Goal: Check status: Check status

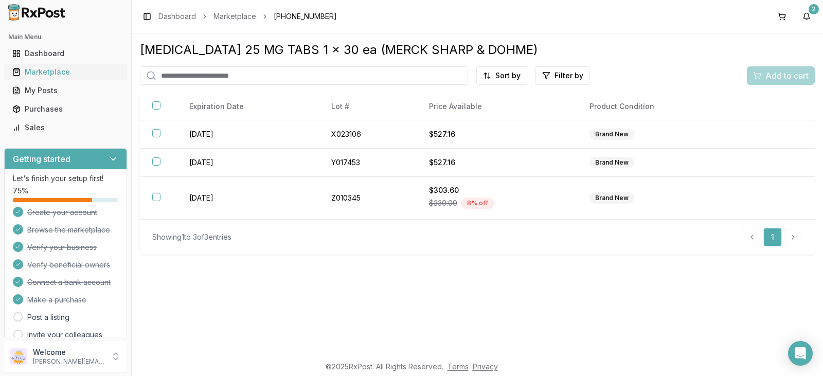
click at [49, 70] on div "Marketplace" at bounding box center [65, 72] width 106 height 10
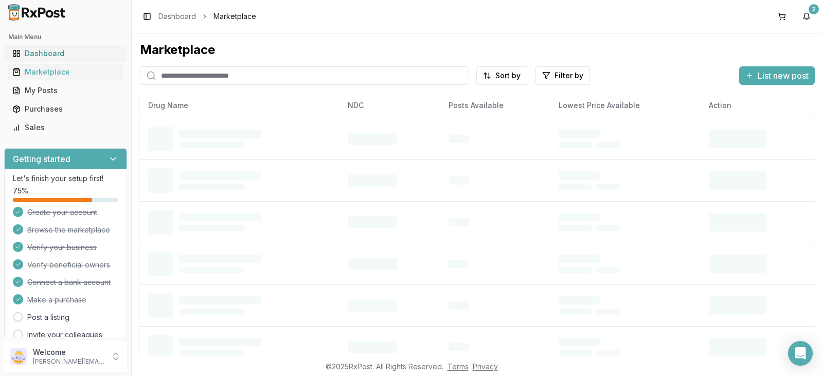
click at [50, 53] on div "Dashboard" at bounding box center [65, 53] width 106 height 10
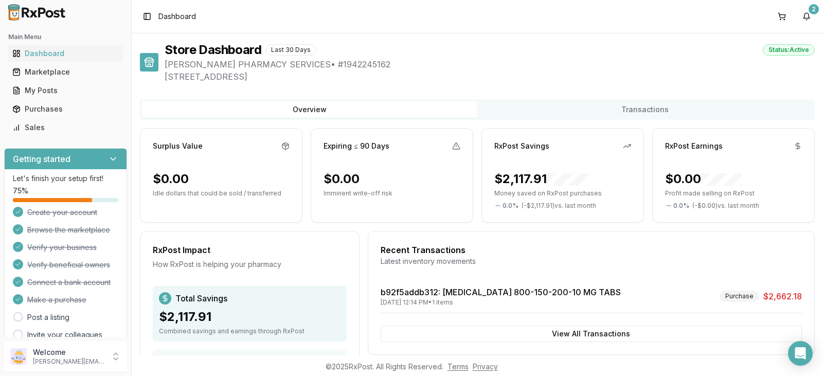
click at [391, 109] on button "Overview" at bounding box center [309, 109] width 335 height 16
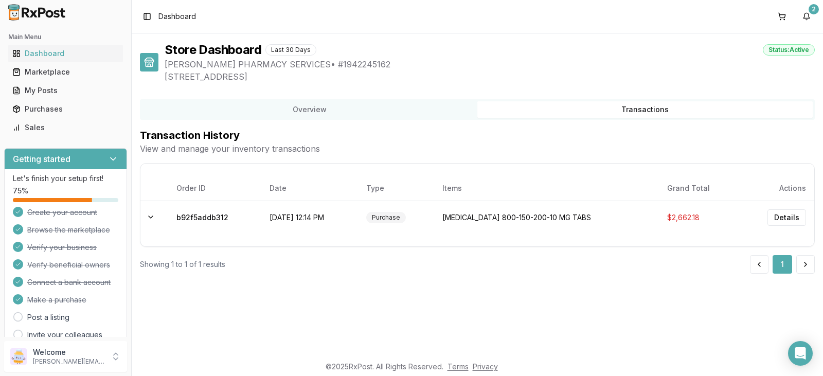
click at [635, 109] on button "Transactions" at bounding box center [644, 109] width 335 height 16
click at [406, 219] on div "Purchase" at bounding box center [386, 217] width 40 height 11
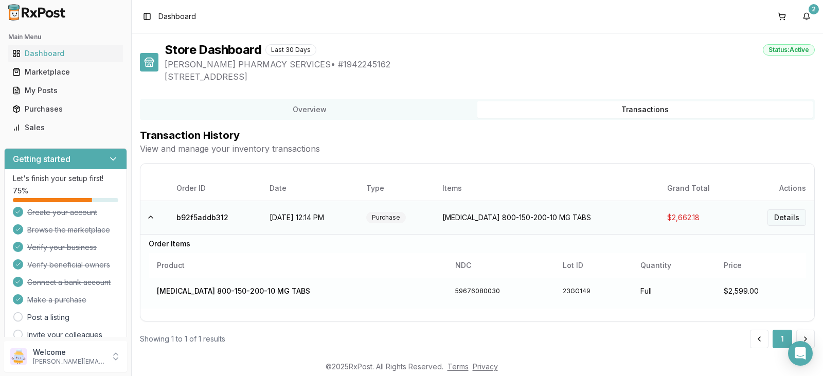
click at [790, 218] on button "Details" at bounding box center [786, 217] width 39 height 16
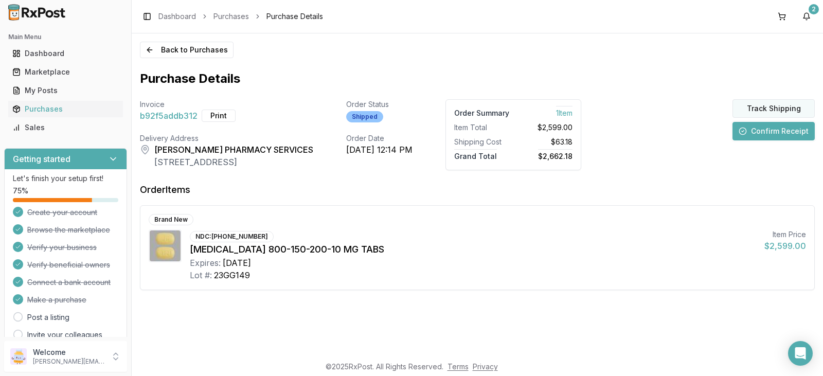
click at [777, 109] on button "Track Shipping" at bounding box center [773, 108] width 82 height 19
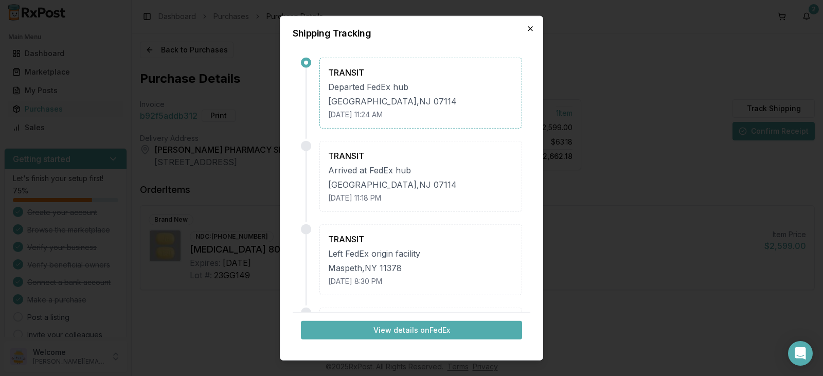
click at [531, 29] on icon "button" at bounding box center [530, 28] width 4 height 4
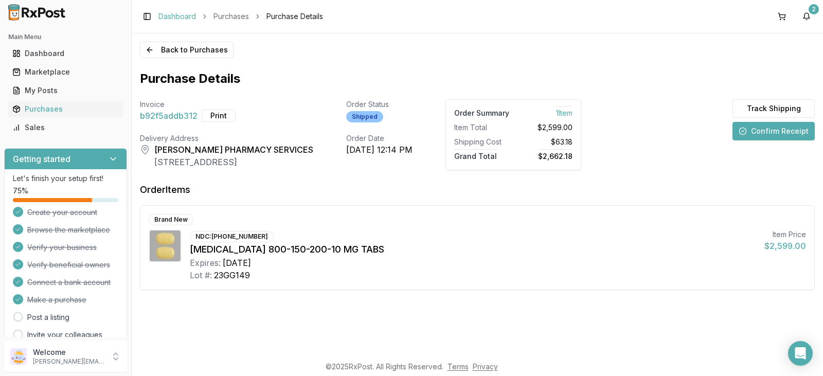
click at [173, 17] on link "Dashboard" at bounding box center [177, 16] width 38 height 10
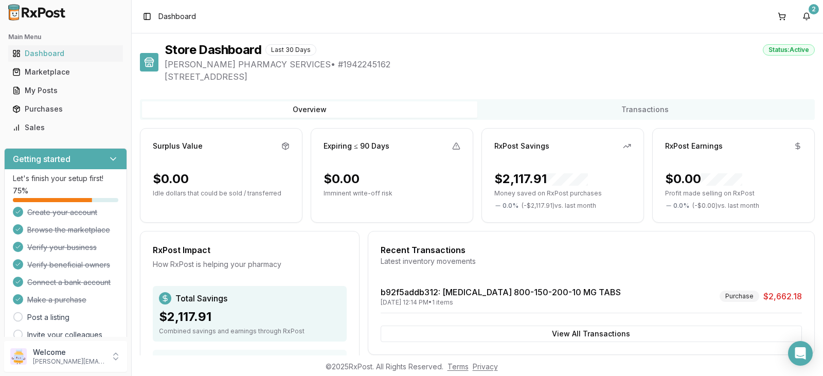
click at [149, 64] on icon at bounding box center [149, 65] width 3 height 3
click at [305, 47] on div "Last 30 Days" at bounding box center [290, 49] width 51 height 11
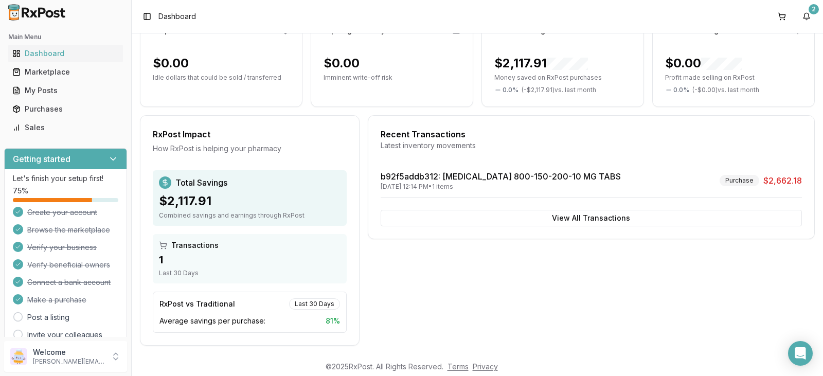
scroll to position [122, 0]
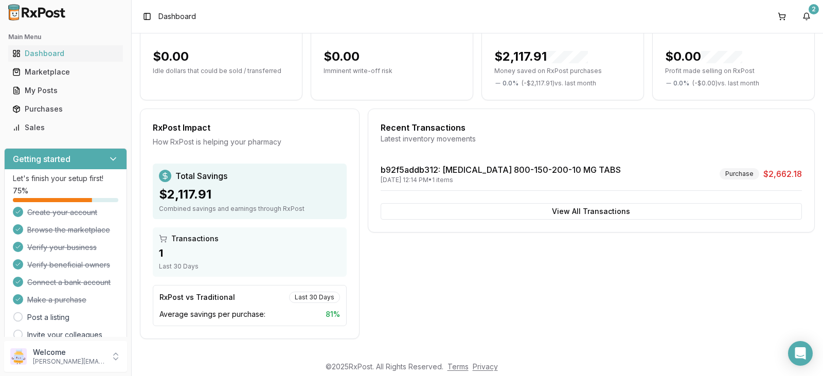
click at [314, 298] on div "Last 30 Days" at bounding box center [314, 296] width 51 height 11
click at [319, 294] on div "Last 30 Days" at bounding box center [314, 296] width 51 height 11
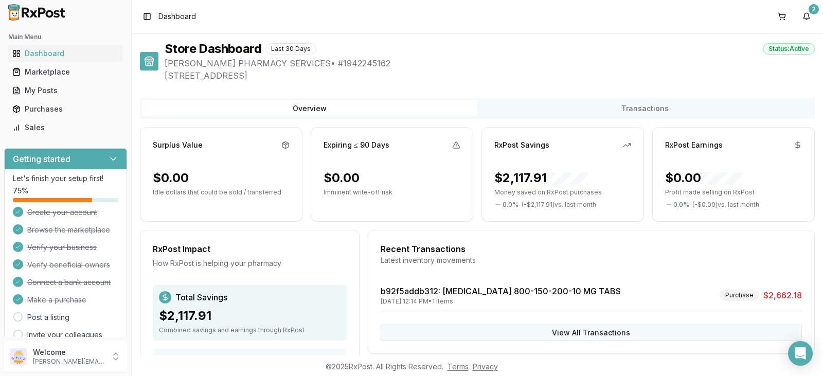
scroll to position [0, 0]
